Goal: Find specific fact: Find specific fact

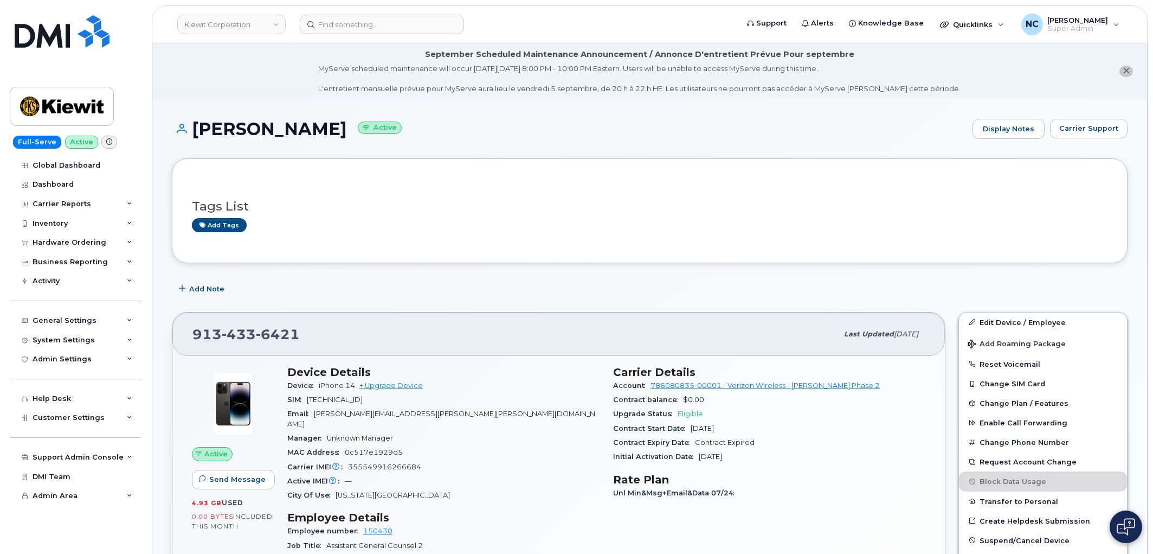
scroll to position [181, 0]
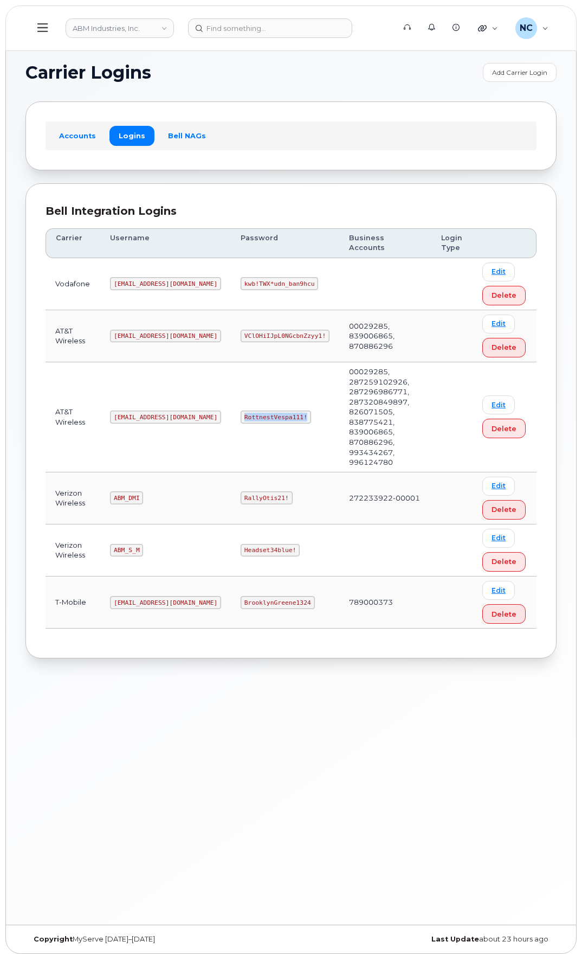
drag, startPoint x: 271, startPoint y: 398, endPoint x: 207, endPoint y: 398, distance: 63.4
click at [231, 398] on td "RottnestVespa111!" at bounding box center [285, 417] width 108 height 110
copy code "RottnestVespa111!"
drag, startPoint x: 251, startPoint y: 512, endPoint x: 184, endPoint y: 512, distance: 67.2
click at [184, 524] on tr "Verizon Wireless ABM_S_M Headset34blue! Edit Delete" at bounding box center [291, 550] width 491 height 52
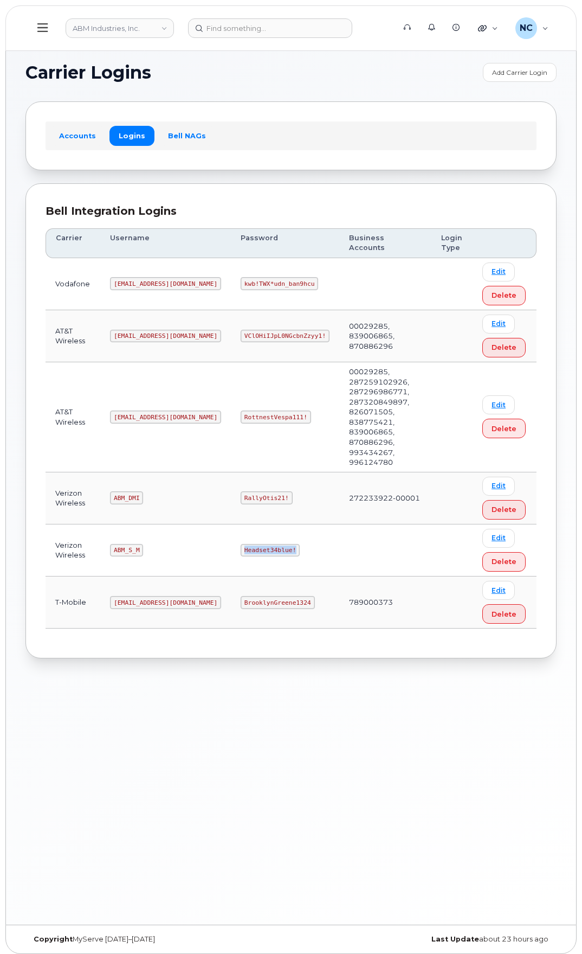
drag, startPoint x: 266, startPoint y: 510, endPoint x: 195, endPoint y: 511, distance: 71.0
click at [231, 524] on td "Headset34blue!" at bounding box center [285, 550] width 108 height 52
copy code "Headset34blue!"
